Goal: Use online tool/utility

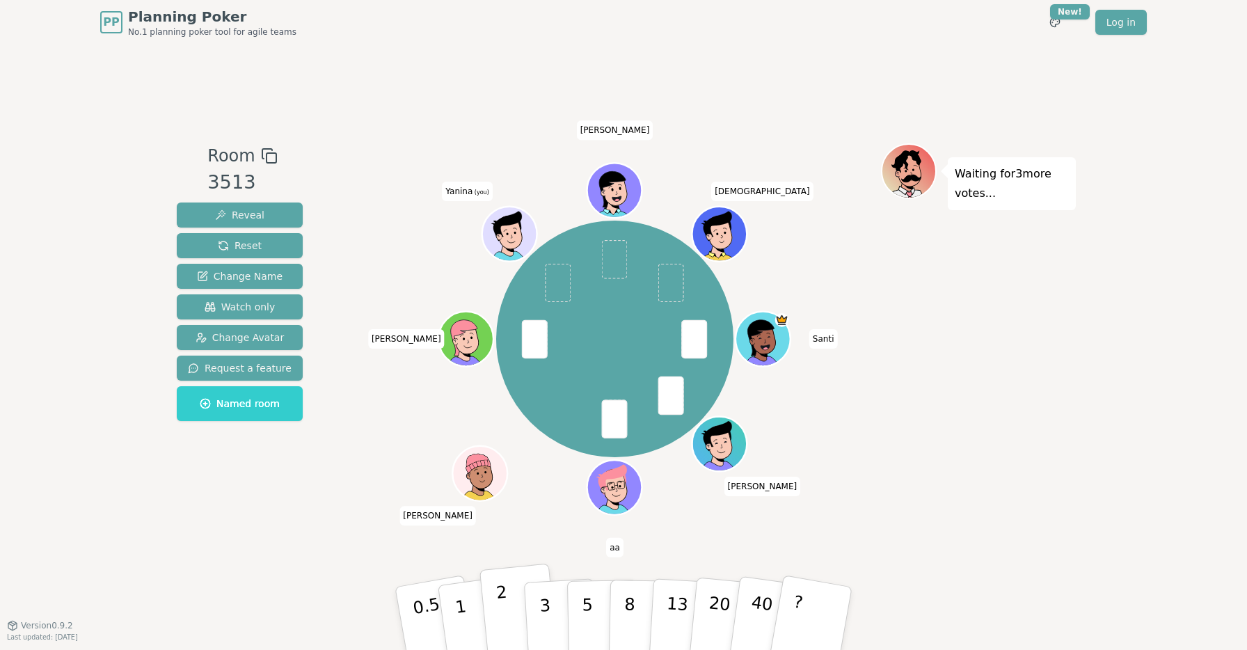
click at [503, 614] on p "2" at bounding box center [504, 620] width 18 height 76
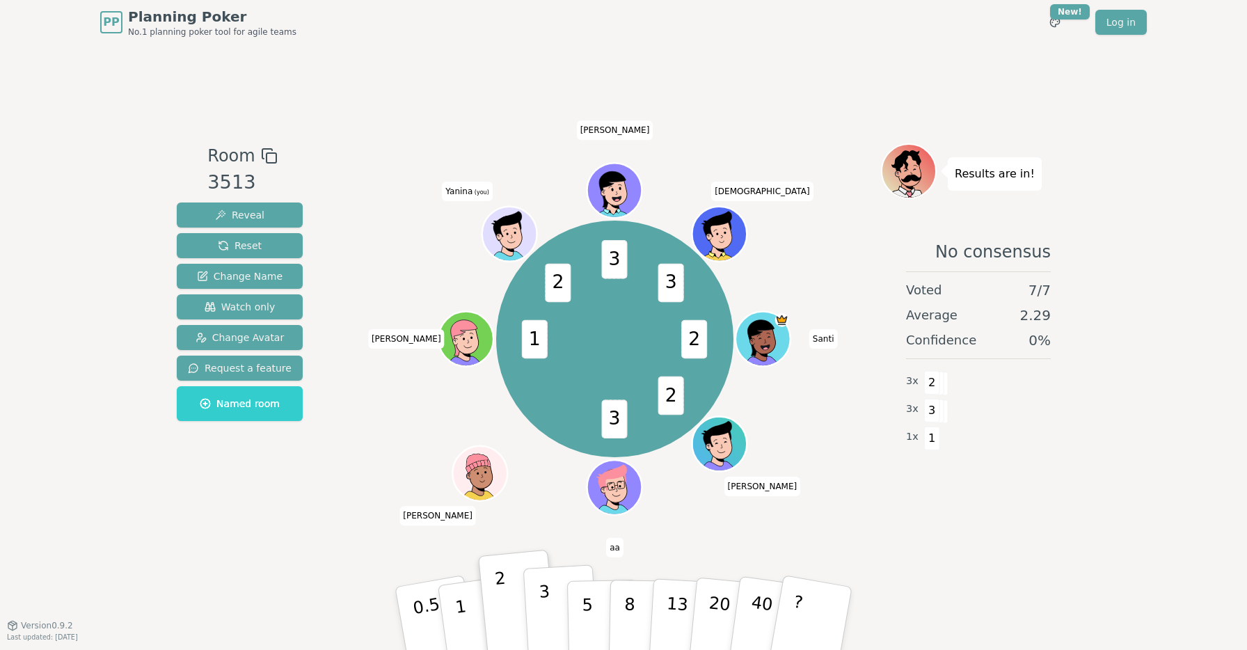
click at [548, 615] on p "3" at bounding box center [545, 620] width 15 height 76
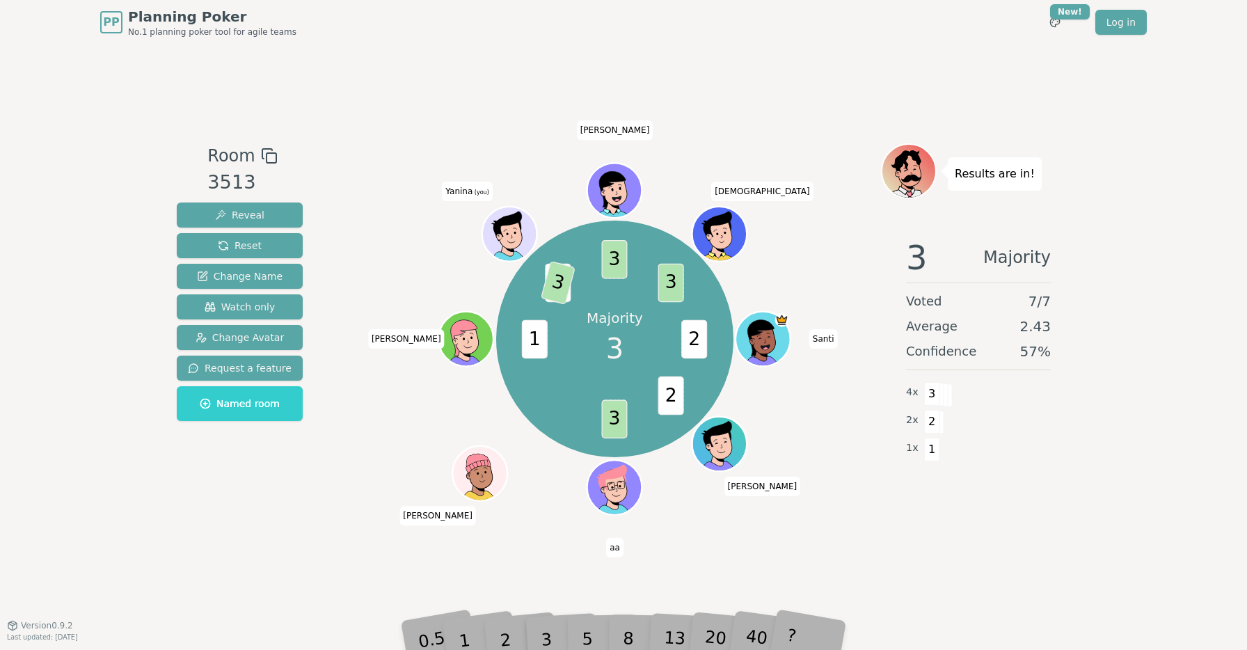
click at [856, 543] on div "Room 3513 Reveal Reset Change Name Watch only Change Avatar Request a feature N…" at bounding box center [623, 335] width 904 height 580
click at [471, 636] on div "1" at bounding box center [478, 618] width 48 height 54
click at [465, 632] on div "1" at bounding box center [478, 618] width 48 height 54
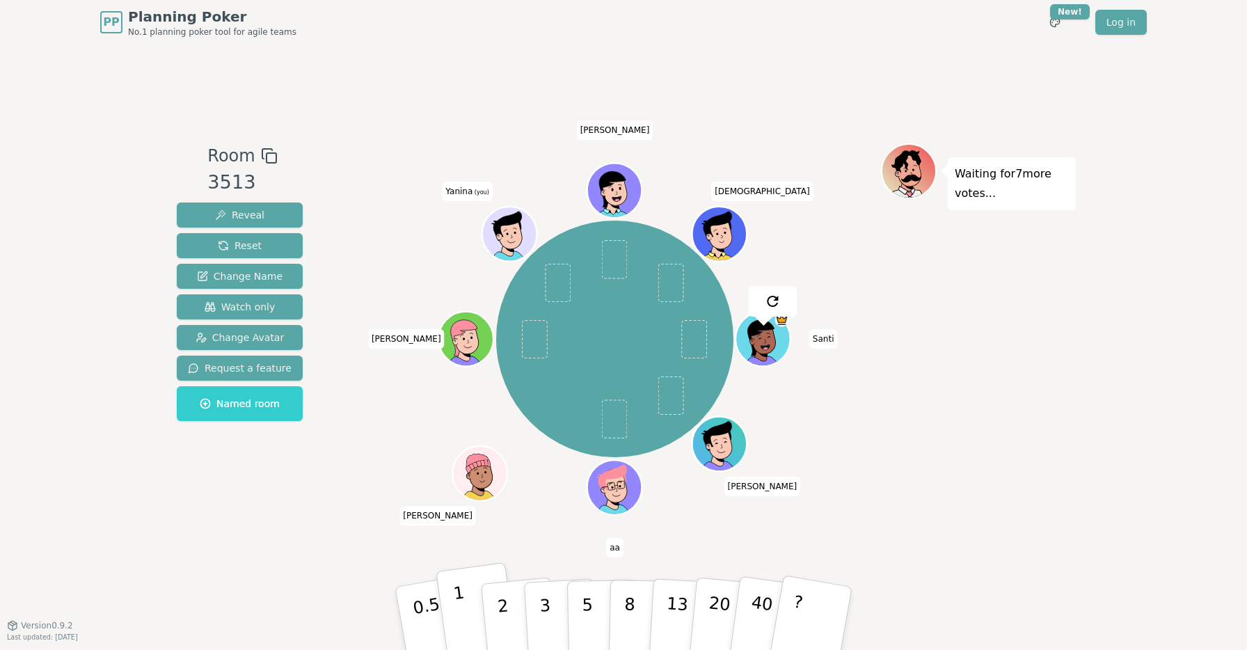
click at [465, 605] on button "1" at bounding box center [477, 618] width 83 height 113
click at [581, 611] on button "5" at bounding box center [603, 619] width 72 height 106
click at [822, 615] on button "?" at bounding box center [811, 618] width 87 height 115
